Goal: Book appointment/travel/reservation

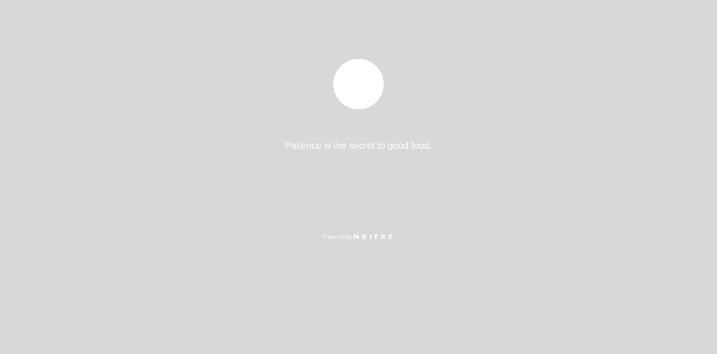
select select "es"
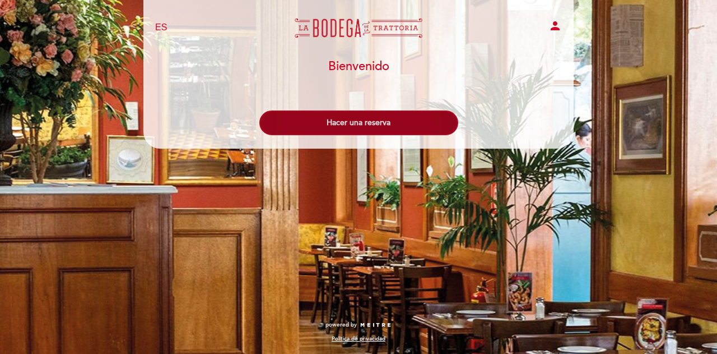
click at [345, 125] on button "Hacer una reserva" at bounding box center [358, 122] width 199 height 25
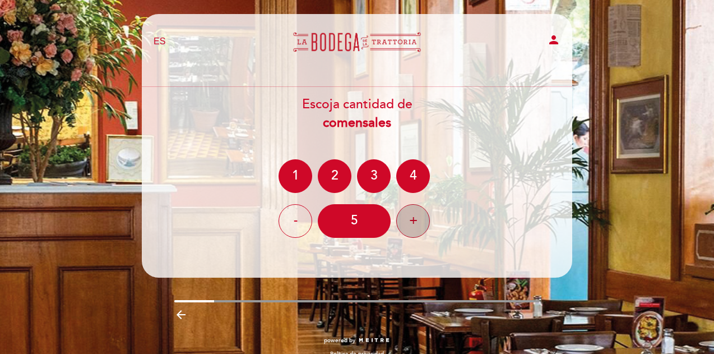
click at [418, 219] on div "+" at bounding box center [413, 221] width 34 height 34
click at [418, 220] on div "+" at bounding box center [413, 221] width 34 height 34
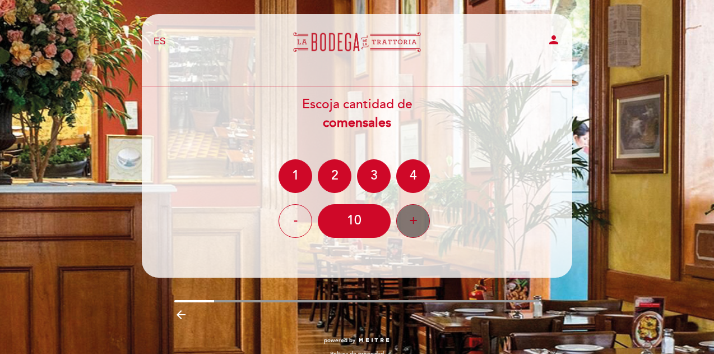
click at [418, 220] on div "+" at bounding box center [413, 221] width 34 height 34
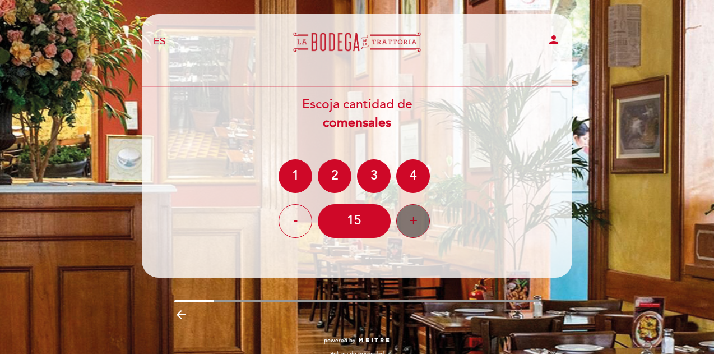
click at [418, 220] on div "+" at bounding box center [413, 221] width 34 height 34
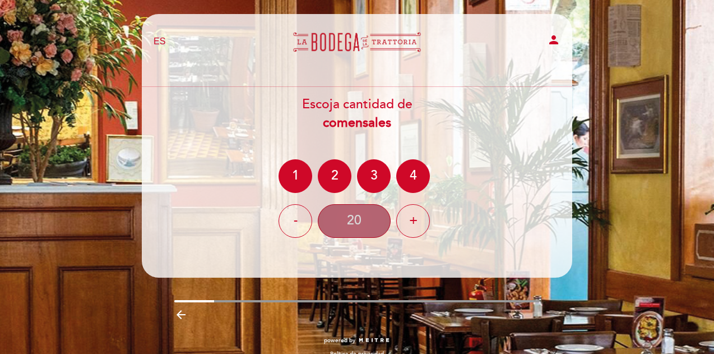
click at [359, 222] on div "20" at bounding box center [354, 221] width 73 height 34
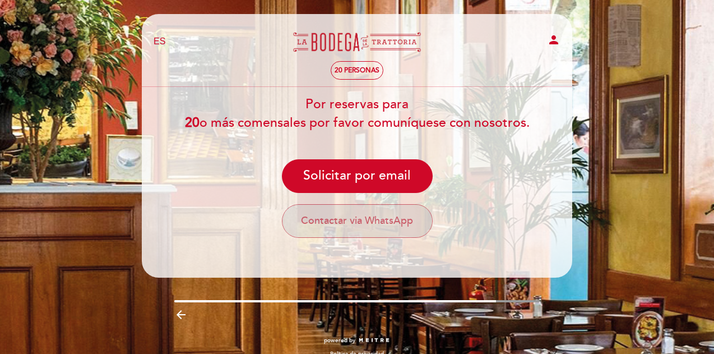
click at [375, 223] on button "Contactar via WhatsApp" at bounding box center [357, 221] width 151 height 34
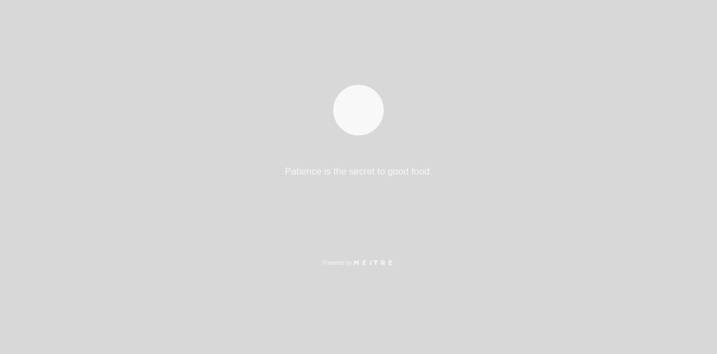
select select "es"
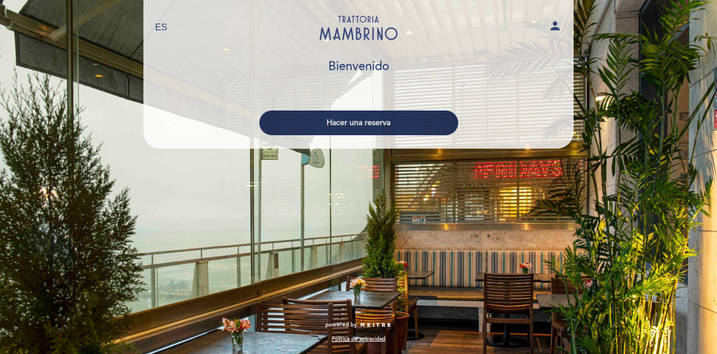
click at [378, 129] on button "Hacer una reserva" at bounding box center [358, 122] width 199 height 25
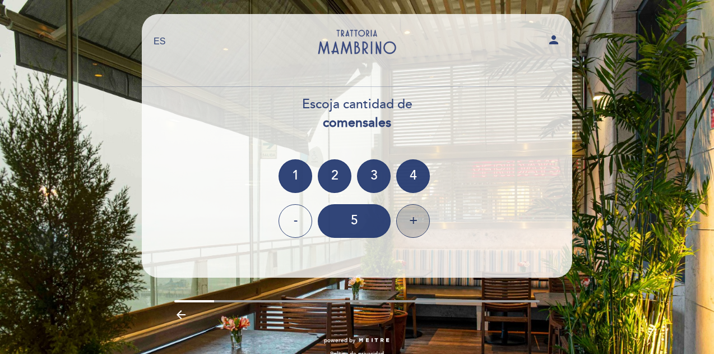
click at [404, 216] on div "+" at bounding box center [413, 221] width 34 height 34
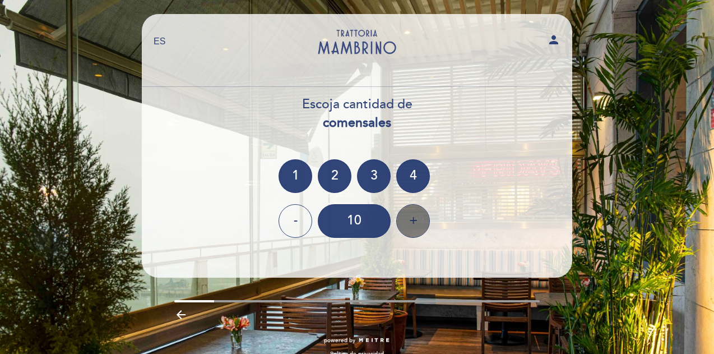
click at [404, 216] on div "+" at bounding box center [413, 221] width 34 height 34
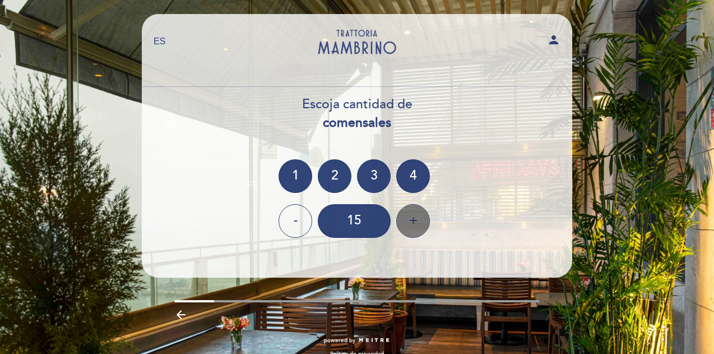
click at [404, 216] on div "+" at bounding box center [413, 221] width 34 height 34
click at [405, 216] on div "+" at bounding box center [413, 221] width 34 height 34
click at [406, 217] on div "+" at bounding box center [413, 221] width 34 height 34
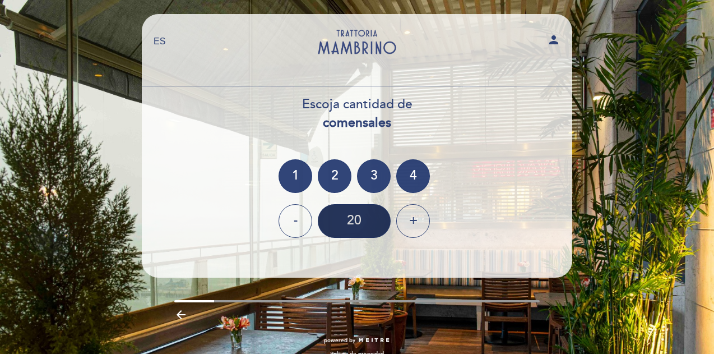
click at [362, 219] on div "20" at bounding box center [354, 221] width 73 height 34
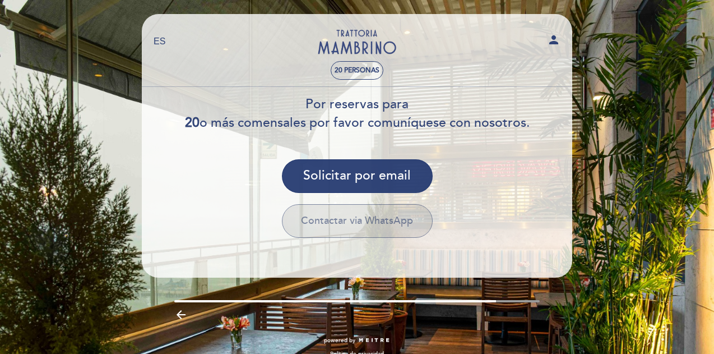
click at [371, 228] on button "Contactar via WhatsApp" at bounding box center [357, 221] width 151 height 34
